Goal: Task Accomplishment & Management: Use online tool/utility

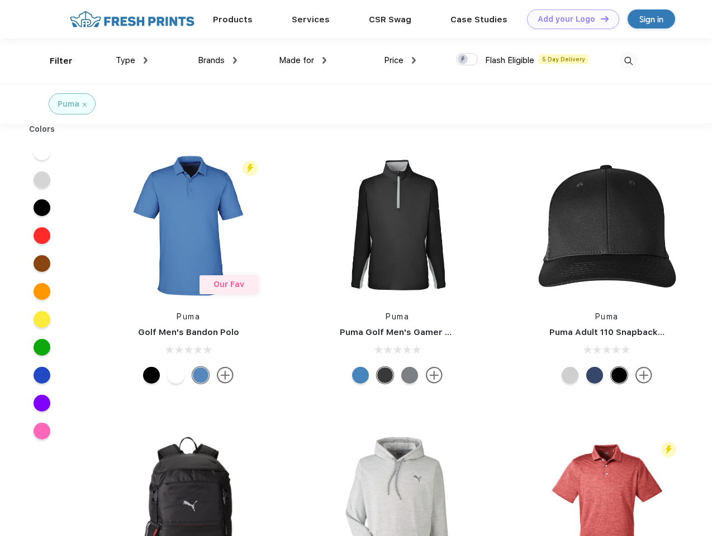
click at [569, 19] on link "Add your Logo Design Tool" at bounding box center [573, 19] width 92 height 20
click at [0, 0] on div "Design Tool" at bounding box center [0, 0] width 0 height 0
click at [600, 18] on link "Add your Logo Design Tool" at bounding box center [573, 19] width 92 height 20
click at [54, 61] on div "Filter" at bounding box center [61, 61] width 23 height 13
click at [132, 60] on span "Type" at bounding box center [126, 60] width 20 height 10
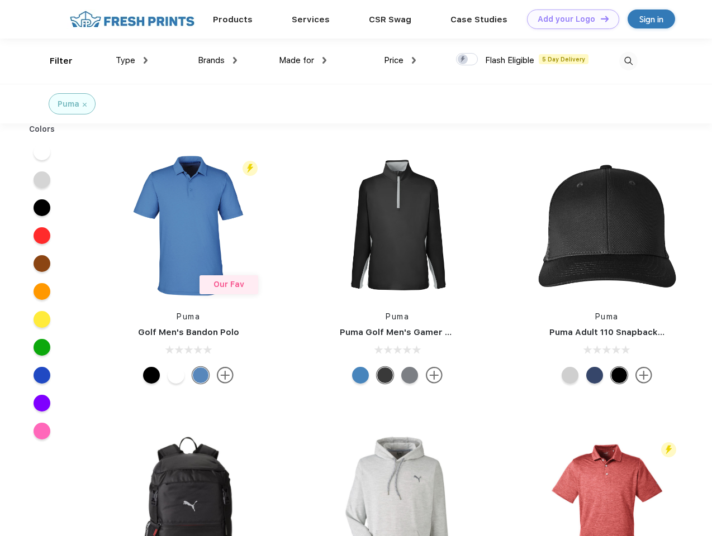
click at [217, 60] on span "Brands" at bounding box center [211, 60] width 27 height 10
click at [303, 60] on span "Made for" at bounding box center [296, 60] width 35 height 10
click at [400, 60] on span "Price" at bounding box center [394, 60] width 20 height 10
click at [467, 60] on div at bounding box center [467, 59] width 22 height 12
click at [463, 60] on input "checkbox" at bounding box center [459, 56] width 7 height 7
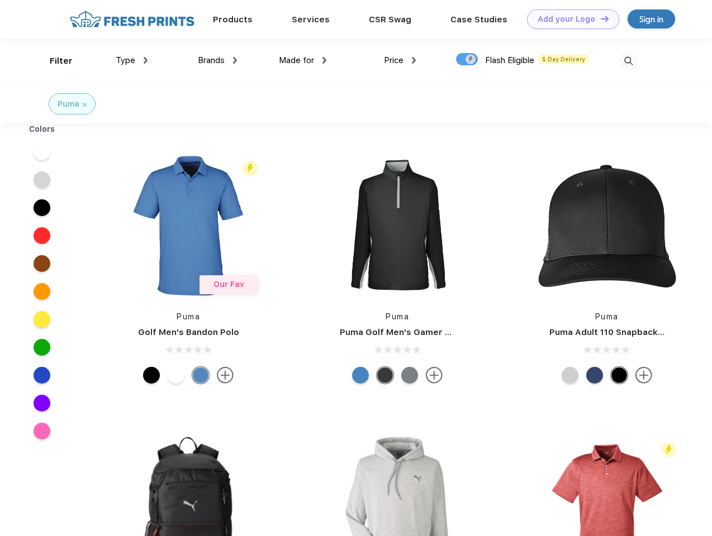
click at [628, 61] on img at bounding box center [628, 61] width 18 height 18
